Goal: Information Seeking & Learning: Learn about a topic

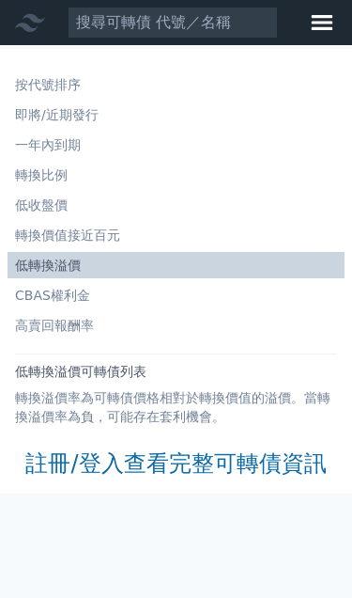
scroll to position [99, 0]
click at [80, 448] on link "註冊/登入查看完整可轉債資訊" at bounding box center [175, 463] width 301 height 30
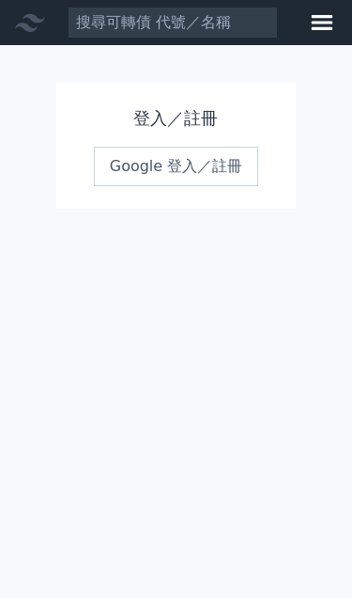
click at [201, 168] on link "Google 登入／註冊" at bounding box center [176, 166] width 165 height 39
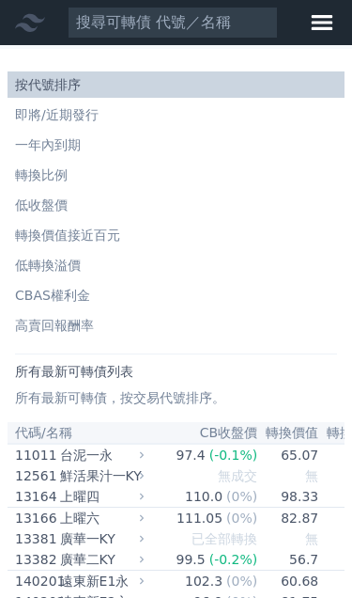
click at [47, 260] on li "低轉換溢價" at bounding box center [176, 265] width 337 height 19
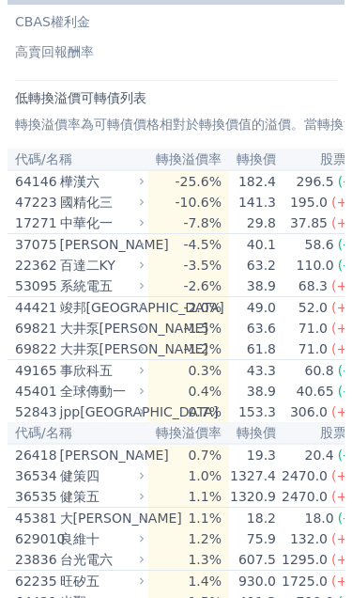
scroll to position [273, 0]
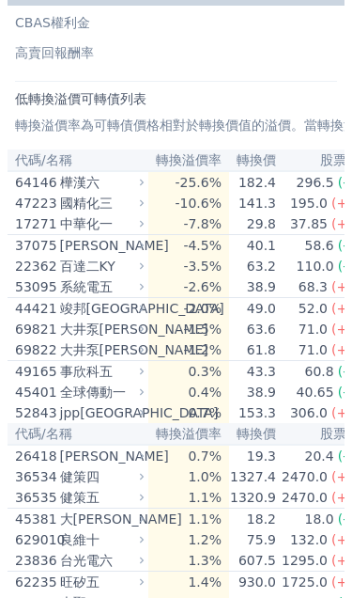
click at [135, 258] on div "百達二KY" at bounding box center [100, 266] width 81 height 19
click at [134, 269] on div "百達二KY" at bounding box center [100, 266] width 81 height 19
click at [55, 271] on div "22362" at bounding box center [35, 266] width 40 height 19
click at [66, 258] on div "百達二KY" at bounding box center [100, 266] width 81 height 19
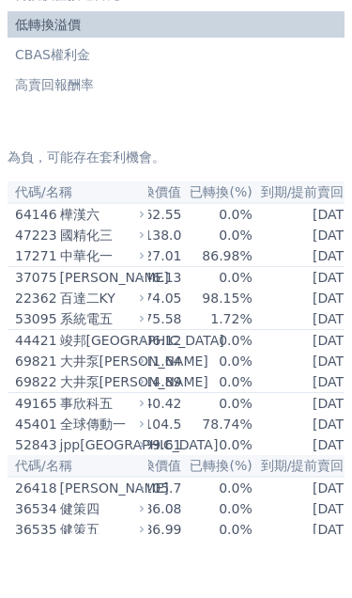
scroll to position [0, 375]
click at [140, 356] on icon at bounding box center [141, 361] width 11 height 11
click at [132, 352] on div "百達二KY" at bounding box center [100, 361] width 81 height 19
click at [110, 352] on div "百達二KY" at bounding box center [100, 361] width 81 height 19
click at [60, 352] on div "百達二KY" at bounding box center [100, 361] width 81 height 19
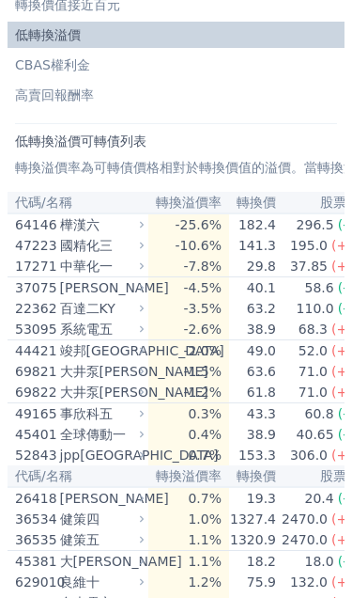
scroll to position [0, 0]
click at [129, 226] on div "樺漢六" at bounding box center [100, 224] width 81 height 19
click at [105, 219] on div "樺漢六" at bounding box center [100, 224] width 81 height 19
click at [86, 224] on div "樺漢六" at bounding box center [100, 224] width 81 height 19
click at [71, 225] on div "樺漢六" at bounding box center [100, 224] width 81 height 19
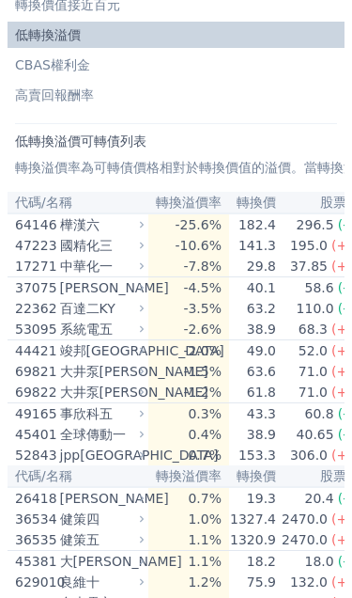
click at [69, 238] on div "國精化三" at bounding box center [100, 245] width 81 height 19
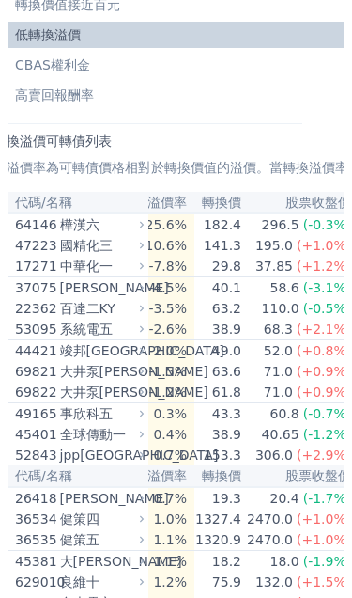
click at [89, 438] on div "全球傳動一" at bounding box center [100, 434] width 81 height 19
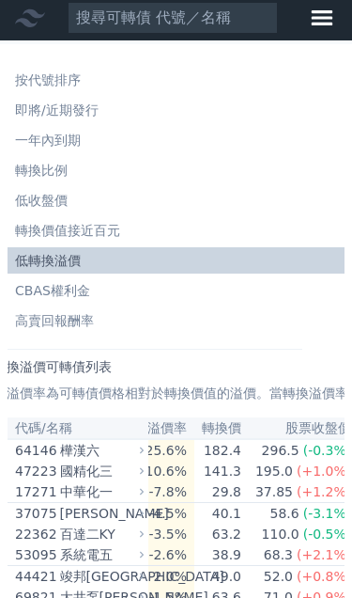
scroll to position [0, 0]
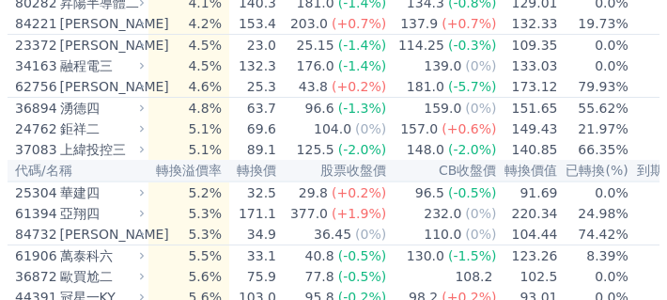
scroll to position [1506, 0]
